Goal: Entertainment & Leisure: Consume media (video, audio)

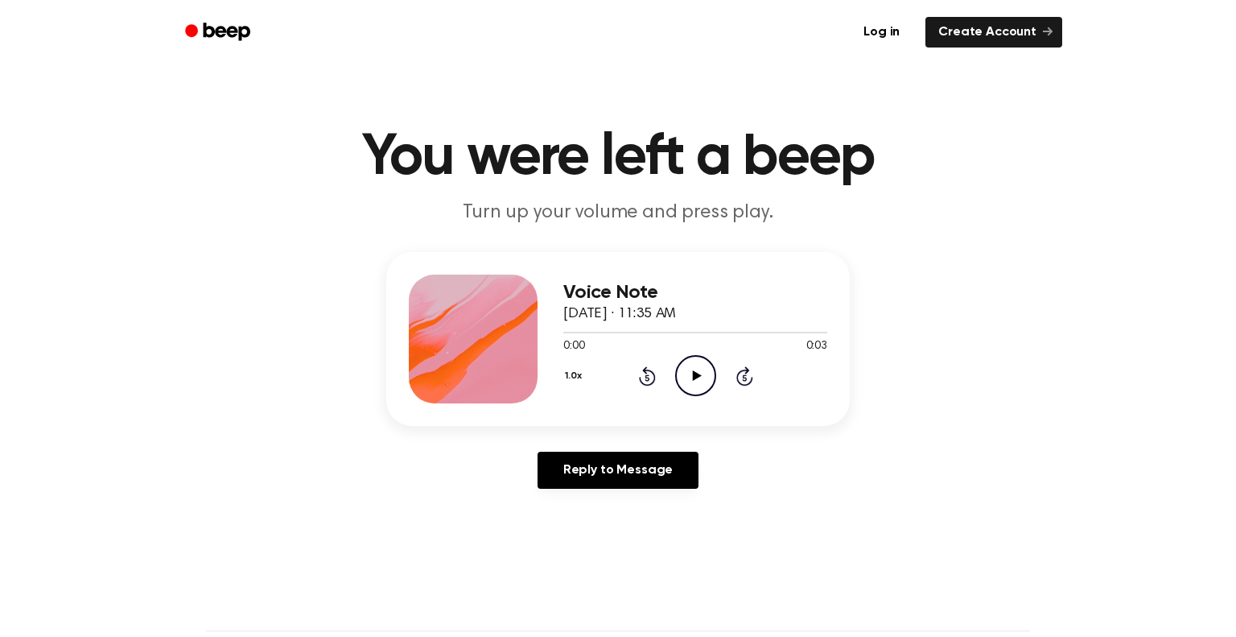
click at [696, 370] on icon "Play Audio" at bounding box center [695, 375] width 41 height 41
click at [682, 369] on icon "Pause Audio" at bounding box center [695, 375] width 41 height 41
click at [682, 389] on icon "Play Audio" at bounding box center [695, 375] width 41 height 41
click at [694, 376] on icon at bounding box center [696, 375] width 9 height 10
click at [703, 393] on circle at bounding box center [695, 375] width 39 height 39
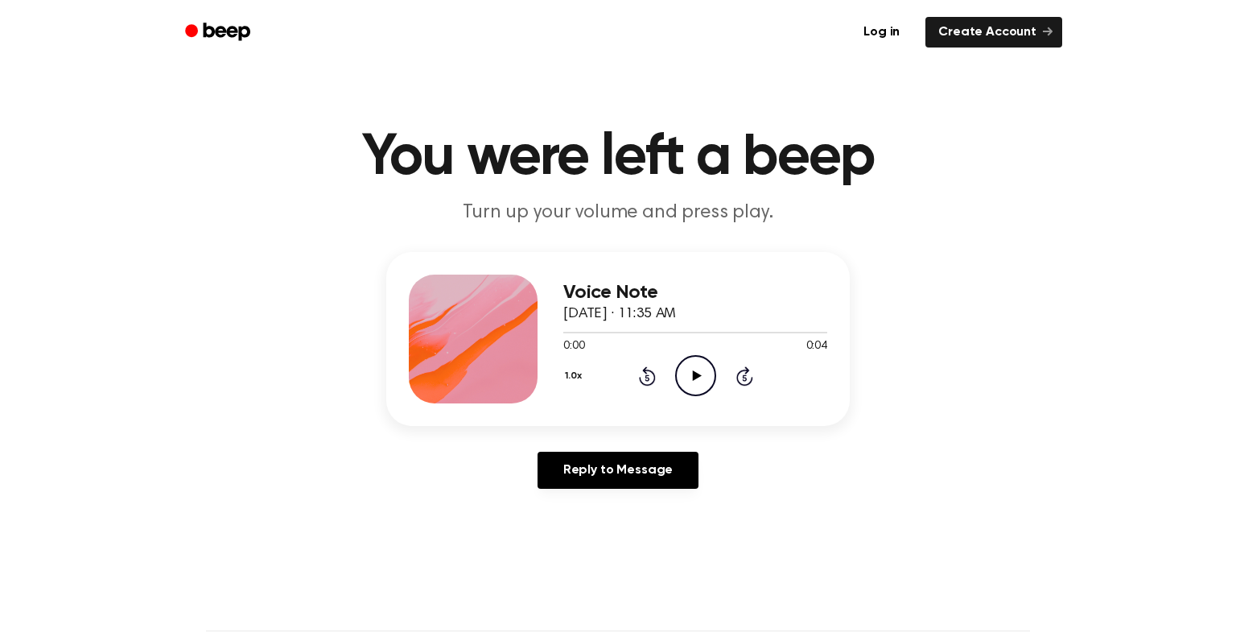
click at [694, 376] on icon at bounding box center [696, 375] width 9 height 10
click at [709, 378] on icon "Play Audio" at bounding box center [695, 375] width 41 height 41
click at [703, 373] on icon "Pause Audio" at bounding box center [695, 375] width 41 height 41
click at [703, 373] on icon "Play Audio" at bounding box center [695, 375] width 41 height 41
click at [703, 373] on icon "Pause Audio" at bounding box center [695, 375] width 41 height 41
